Goal: Task Accomplishment & Management: Manage account settings

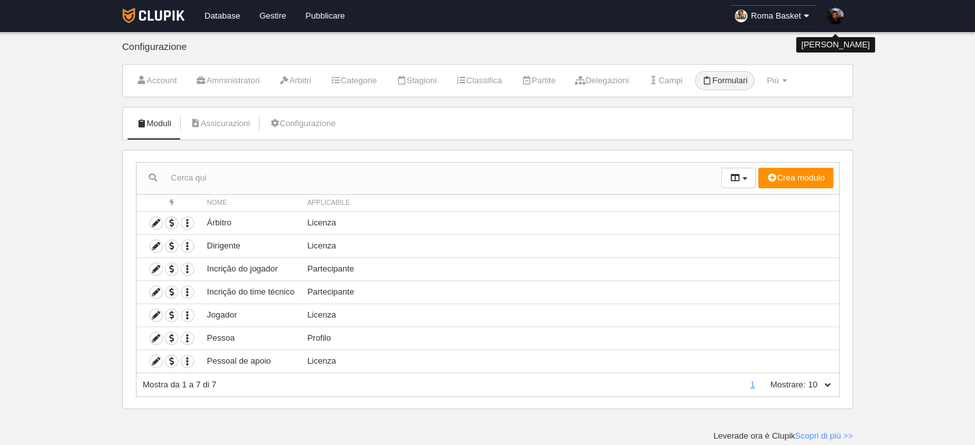
click at [833, 15] on img at bounding box center [835, 16] width 17 height 17
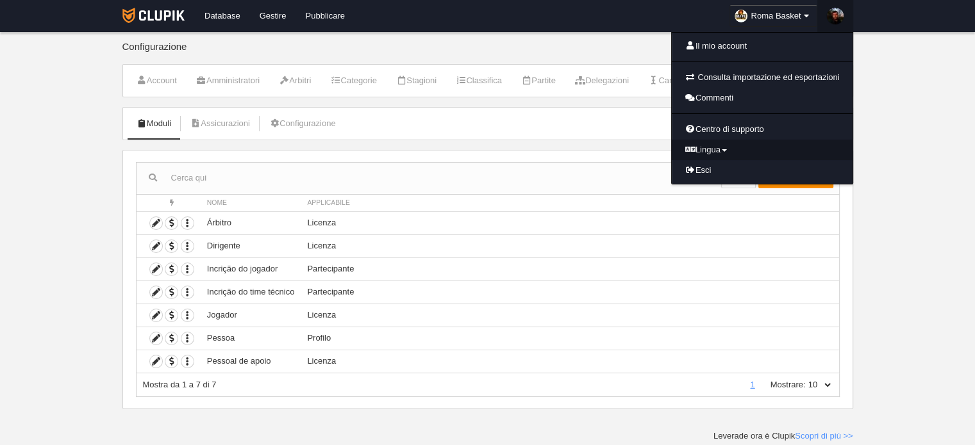
click at [691, 145] on icon at bounding box center [690, 149] width 10 height 8
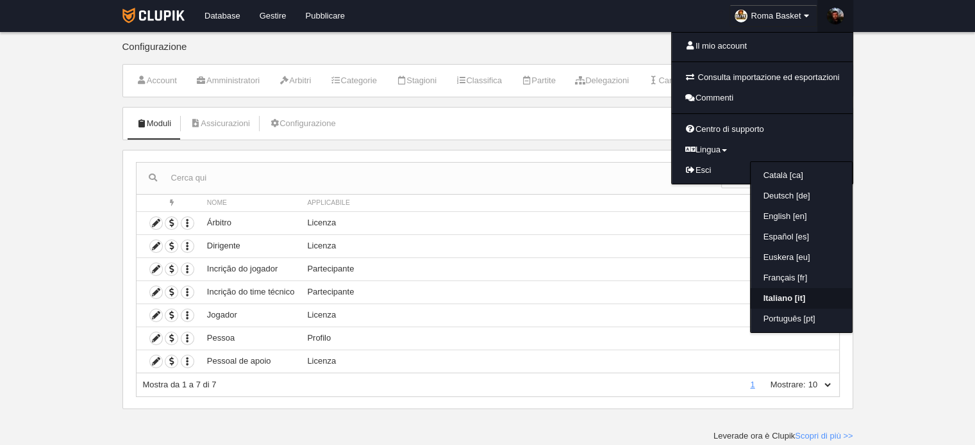
click at [781, 290] on link "Italiano [it]" at bounding box center [801, 298] width 101 height 21
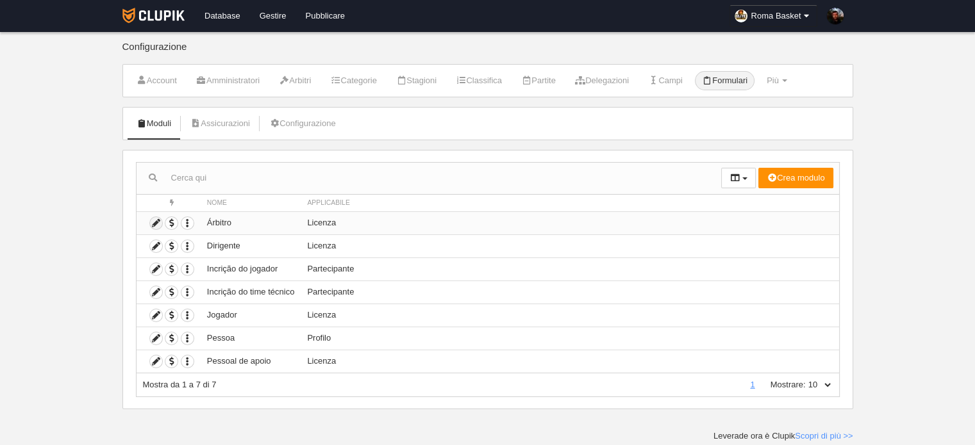
click at [154, 218] on icon at bounding box center [156, 223] width 12 height 12
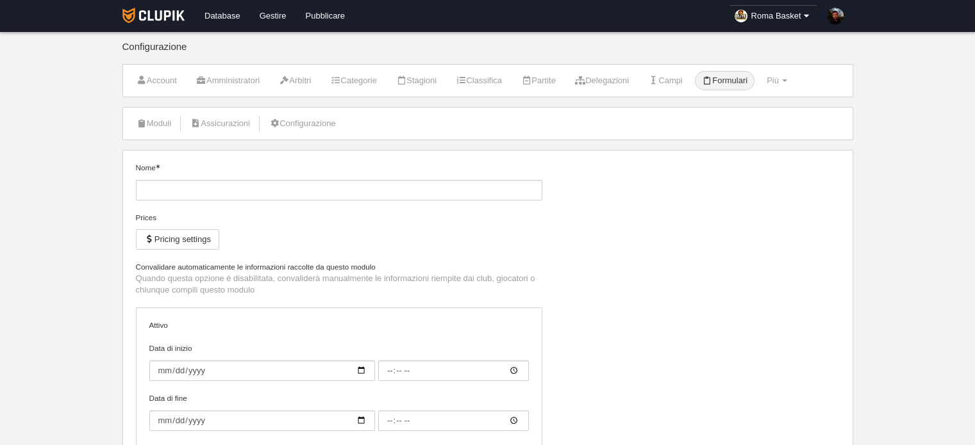
type input "Árbitro"
checkbox input "true"
select select "selected"
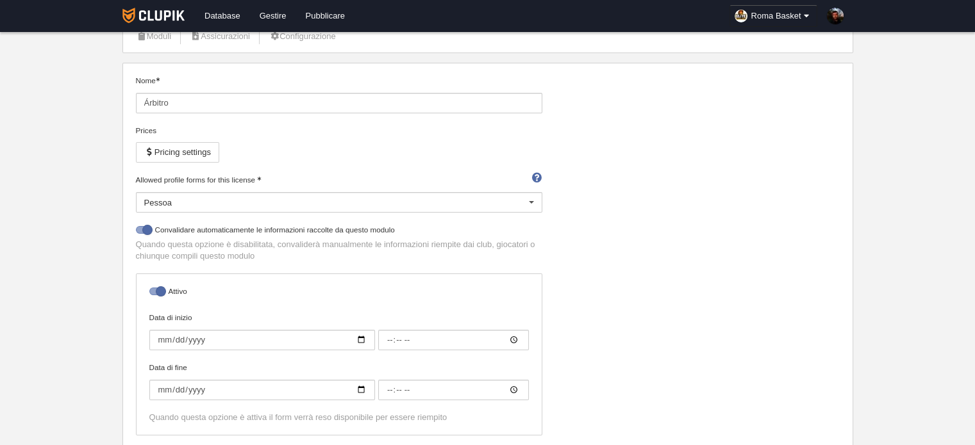
scroll to position [192, 0]
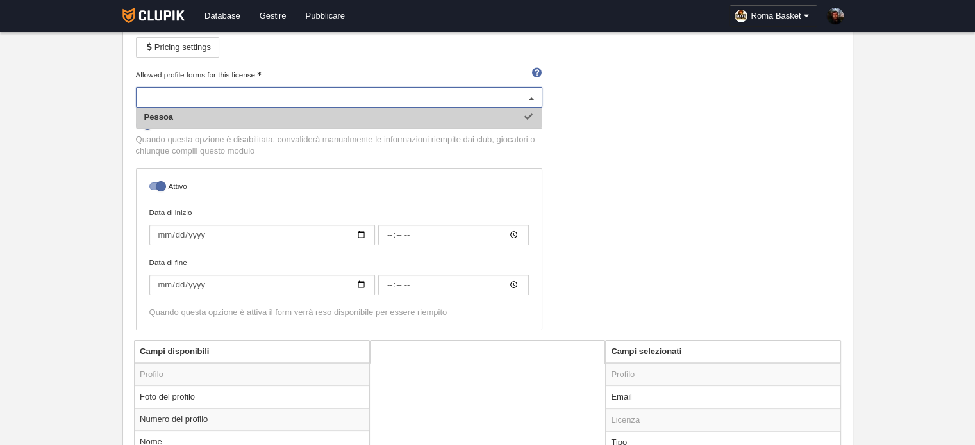
click at [323, 90] on div "Pessoa" at bounding box center [339, 97] width 406 height 21
click at [323, 92] on input "Allowed profile forms for this license" at bounding box center [332, 98] width 377 height 12
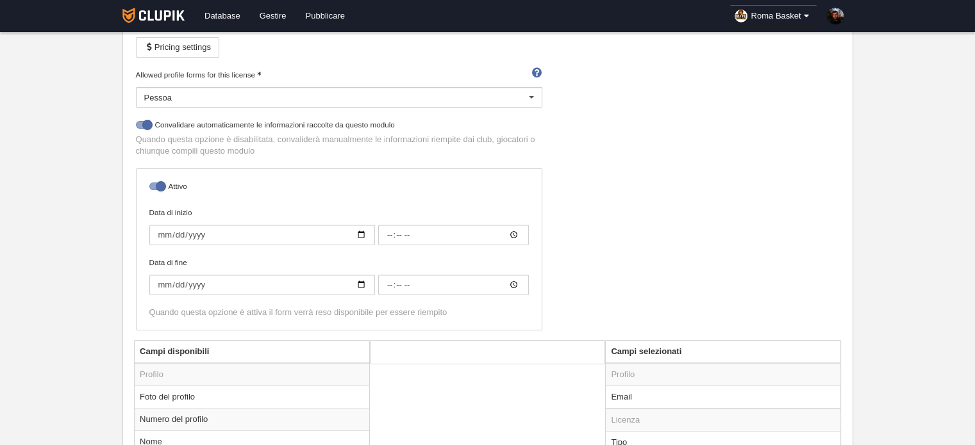
click at [585, 91] on div "Nome Árbitro Prices Pricing settings Allowed profile forms for this license Pes…" at bounding box center [487, 155] width 713 height 370
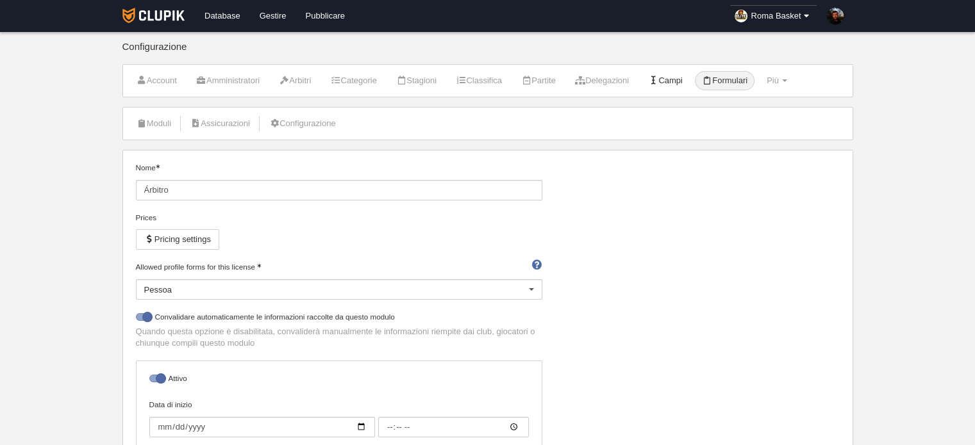
click at [678, 81] on link "Campi" at bounding box center [665, 80] width 49 height 19
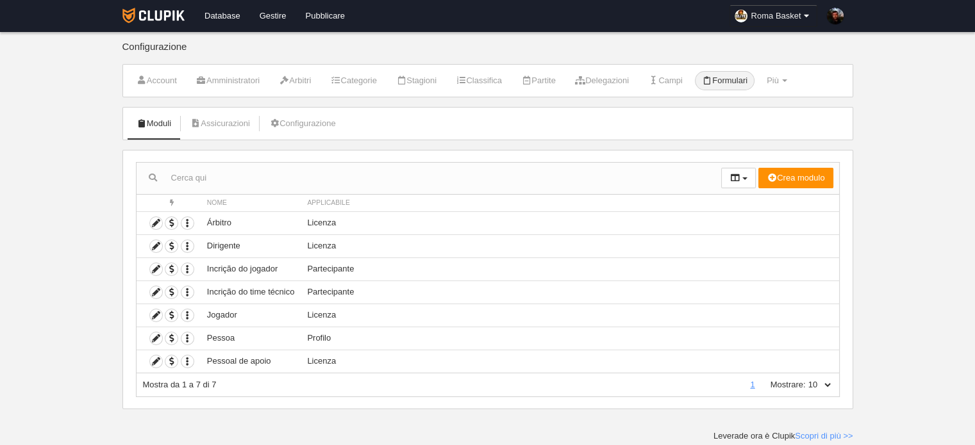
click at [787, 12] on span "Roma Basket" at bounding box center [776, 16] width 50 height 13
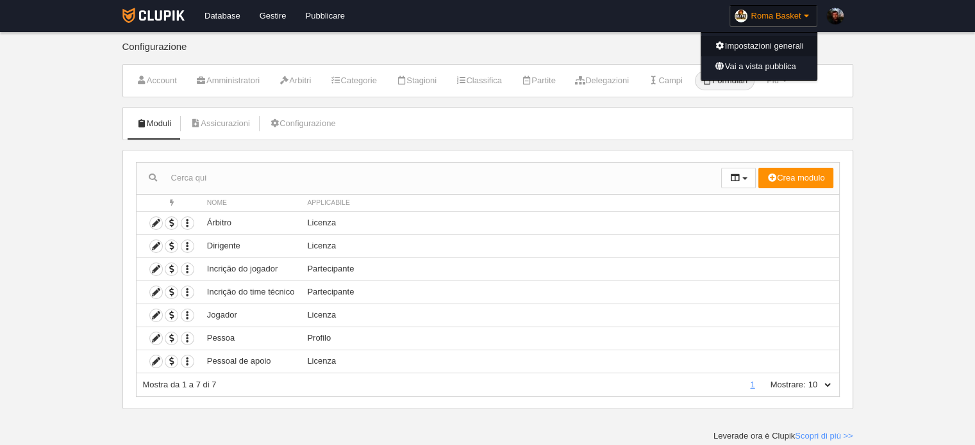
click at [764, 47] on link "Impostazioni generali" at bounding box center [758, 46] width 115 height 21
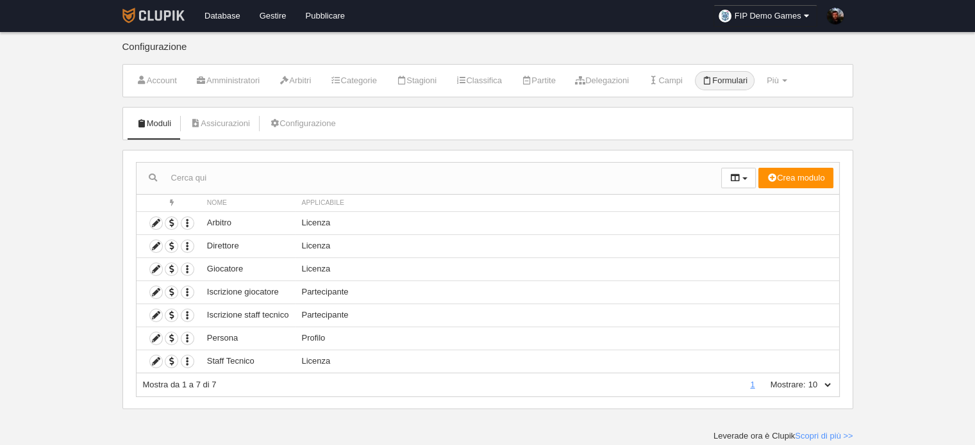
click at [143, 28] on link at bounding box center [154, 16] width 72 height 32
